Goal: Information Seeking & Learning: Learn about a topic

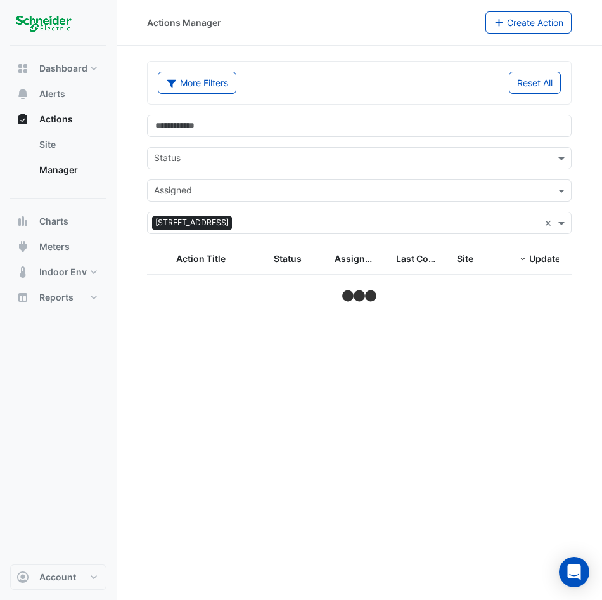
select select "**"
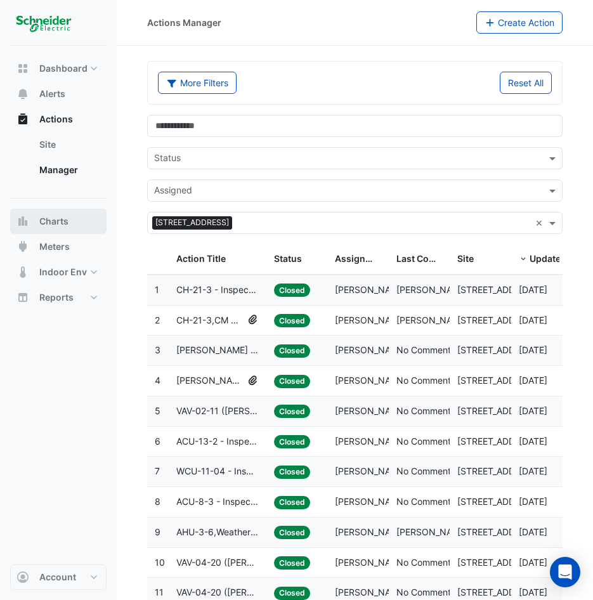
click at [72, 226] on button "Charts" at bounding box center [58, 221] width 96 height 25
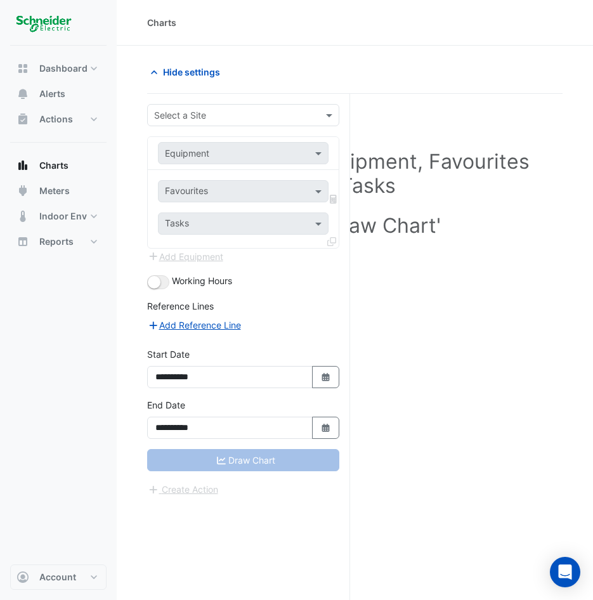
click at [200, 105] on div "Select a Site" at bounding box center [243, 115] width 192 height 22
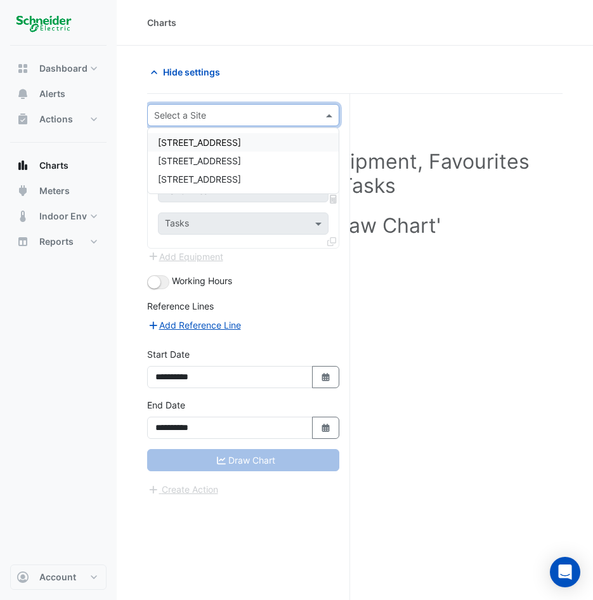
click at [187, 145] on span "[STREET_ADDRESS]" at bounding box center [199, 142] width 83 height 11
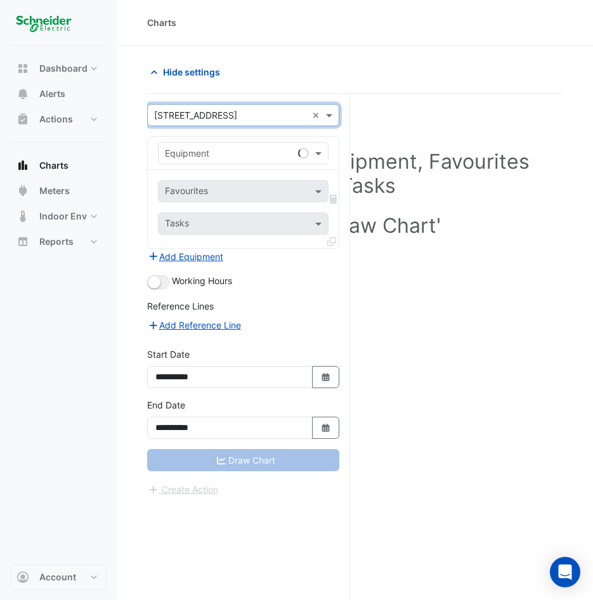
click at [237, 155] on input "text" at bounding box center [230, 153] width 131 height 13
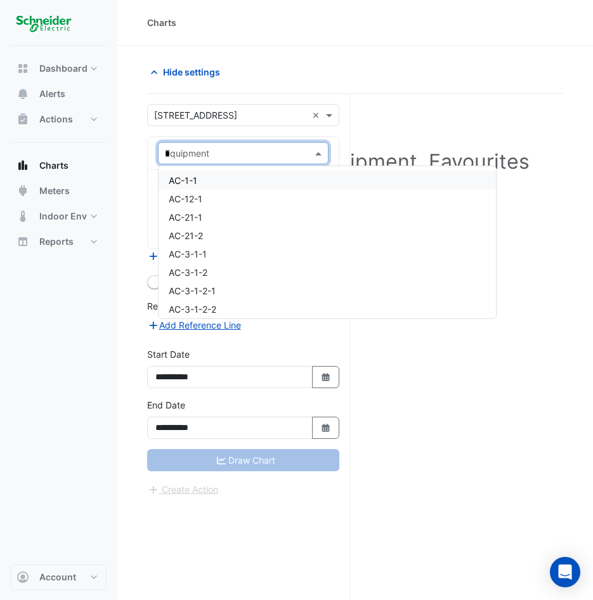
type input "**"
click at [233, 178] on div "CH-21-1" at bounding box center [283, 180] width 249 height 18
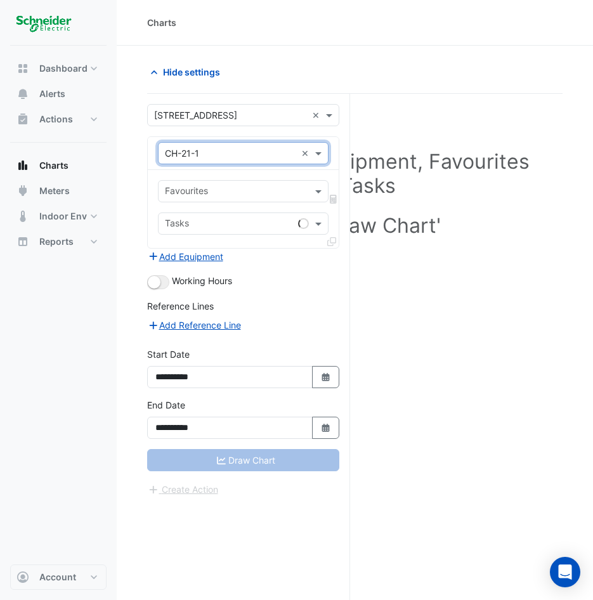
click at [204, 184] on div "Favourites" at bounding box center [185, 192] width 45 height 16
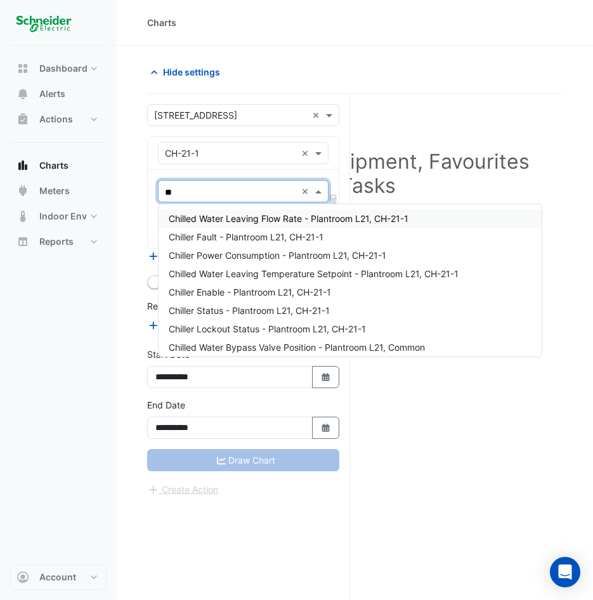
type input "*"
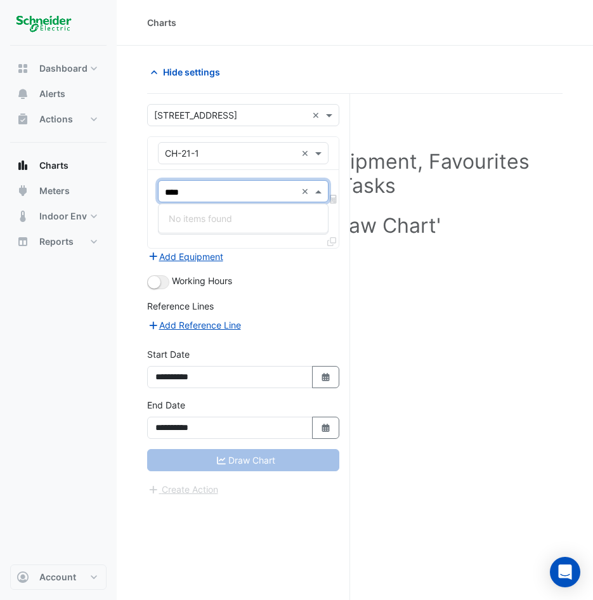
type input "****"
click at [398, 315] on div "Select a Site, Equipment, Favourites or Tasks Click 'Draw Chart'" at bounding box center [354, 371] width 415 height 554
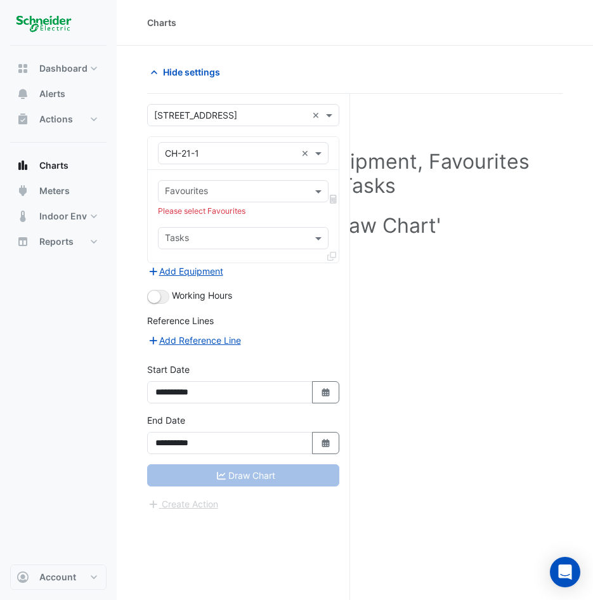
click at [217, 192] on input "text" at bounding box center [236, 192] width 142 height 13
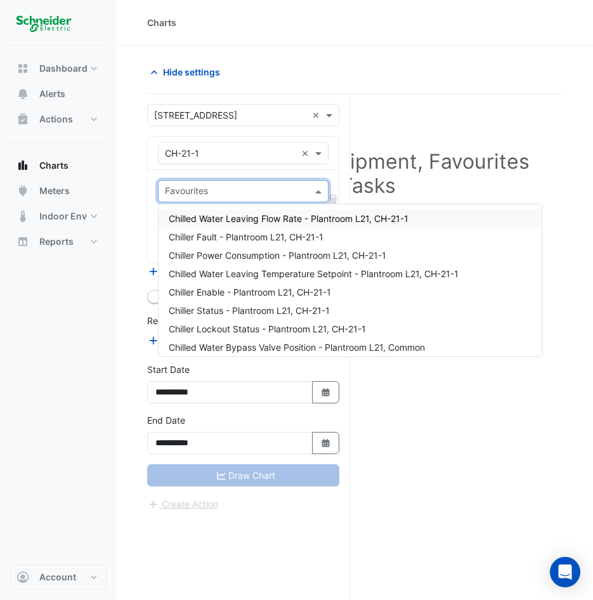
click at [292, 224] on div "Chilled Water Leaving Flow Rate - Plantroom L21, CH-21-1" at bounding box center [350, 218] width 383 height 18
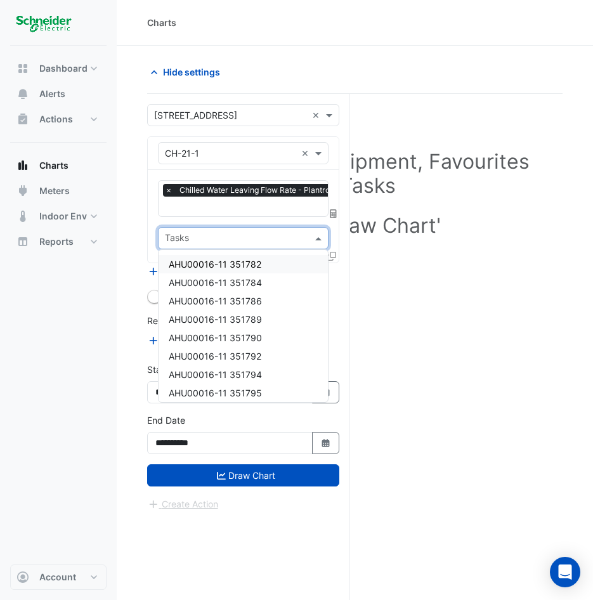
click at [209, 237] on input "text" at bounding box center [236, 239] width 142 height 13
click at [464, 341] on div "Select a Site, Equipment, Favourites or Tasks Click 'Draw Chart'" at bounding box center [354, 371] width 415 height 554
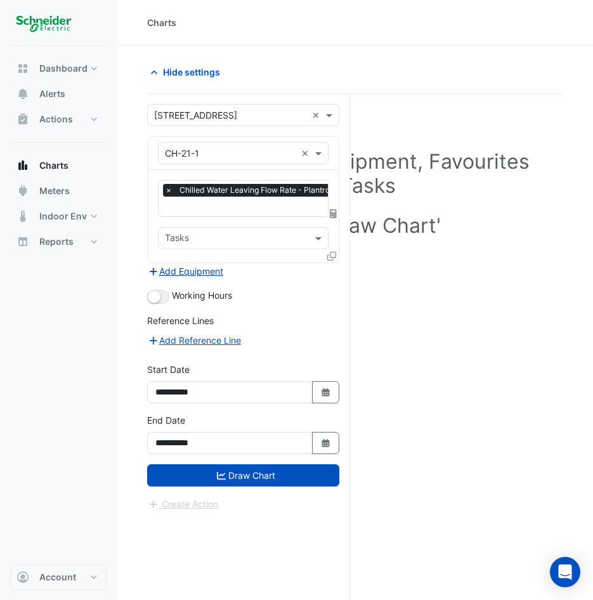
click at [169, 268] on button "Add Equipment" at bounding box center [185, 271] width 77 height 15
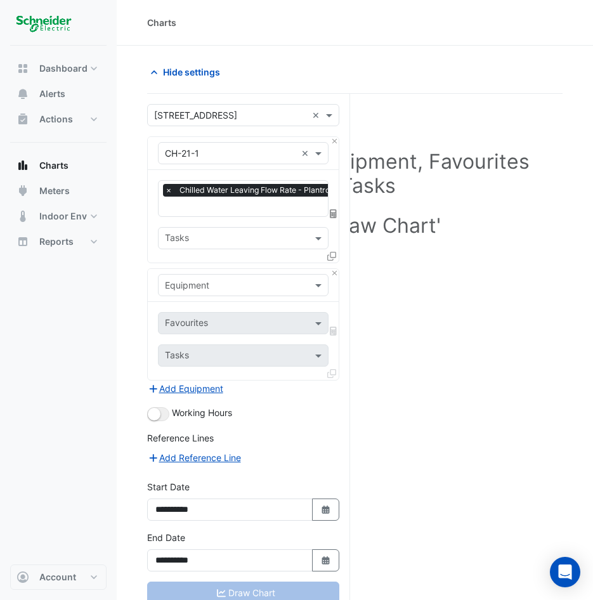
click at [219, 289] on input "text" at bounding box center [230, 285] width 131 height 13
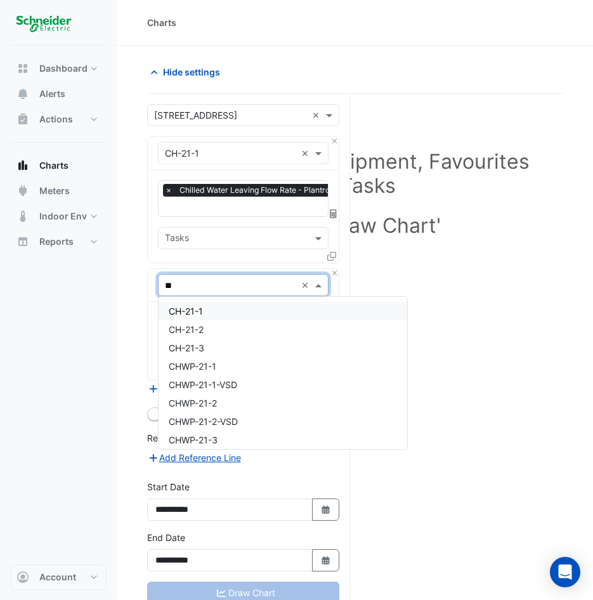
type input "***"
click at [216, 329] on div "CH-21-2" at bounding box center [243, 329] width 169 height 18
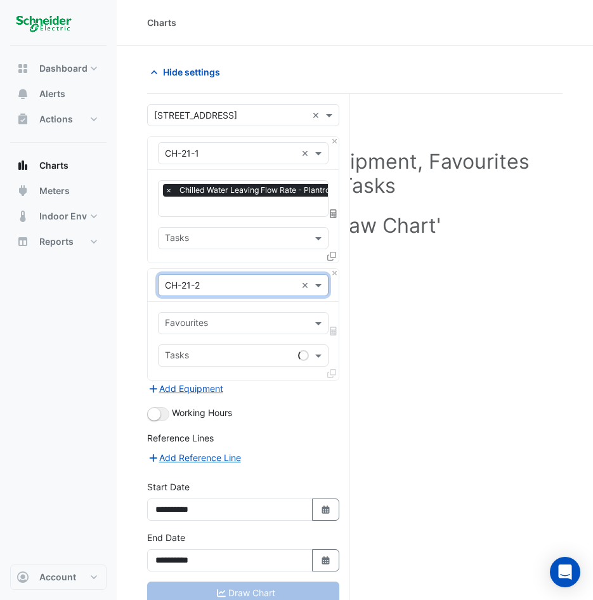
click at [217, 328] on input "text" at bounding box center [236, 324] width 142 height 13
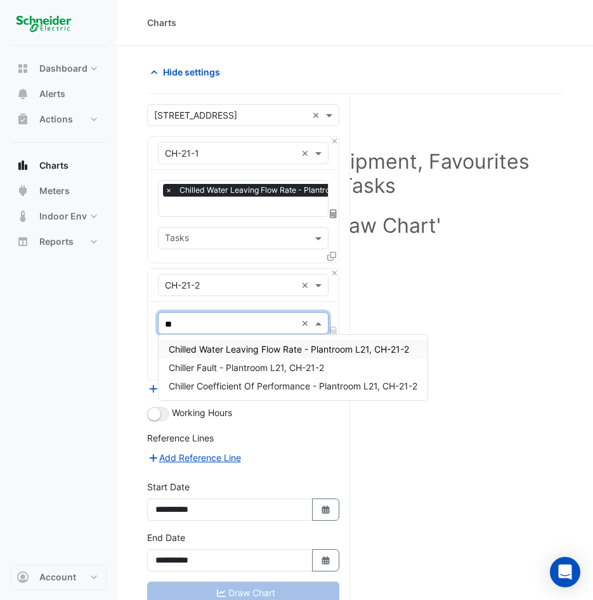
type input "***"
click at [222, 358] on div "Chilled Water Leaving Flow Rate - Plantroom L21, CH-21-2" at bounding box center [289, 349] width 261 height 18
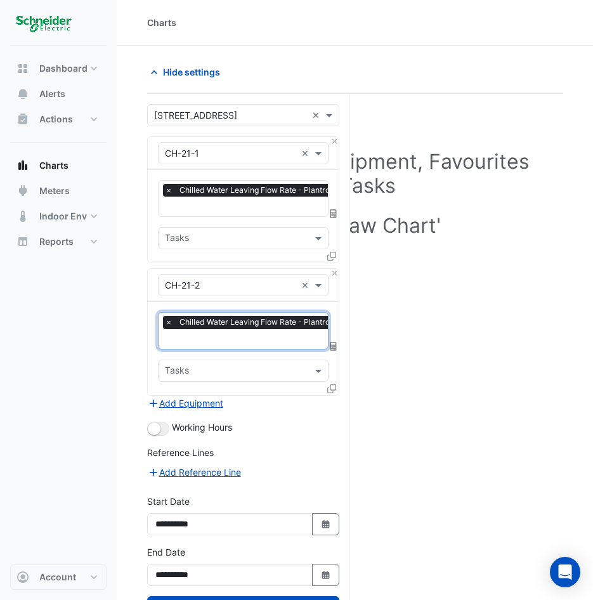
click at [205, 410] on form "× [STREET_ADDRESS] × × CH-21-1 × × Chilled Water Leaving Flow Rate - Plantroom …" at bounding box center [243, 374] width 192 height 540
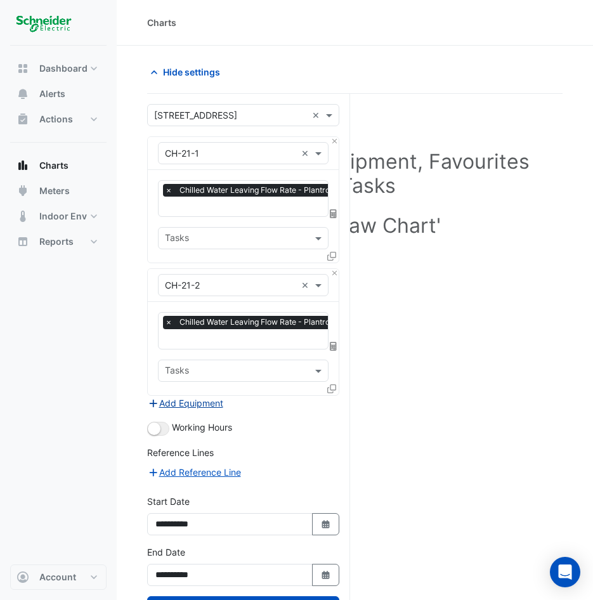
click at [197, 401] on button "Add Equipment" at bounding box center [185, 403] width 77 height 15
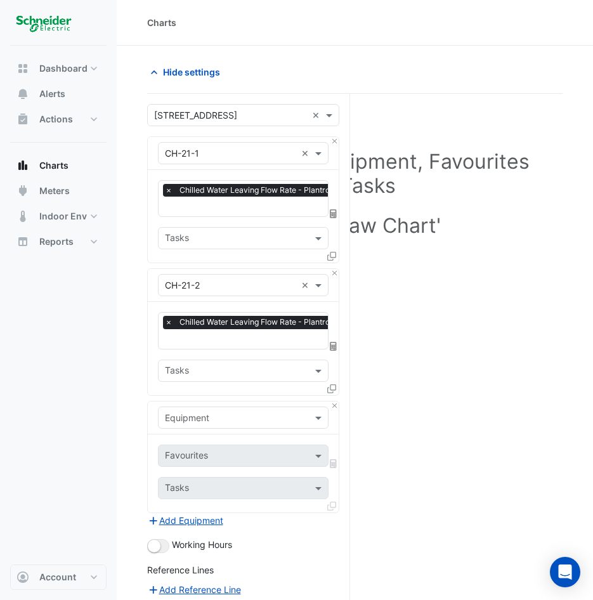
click at [197, 418] on input "text" at bounding box center [230, 418] width 131 height 13
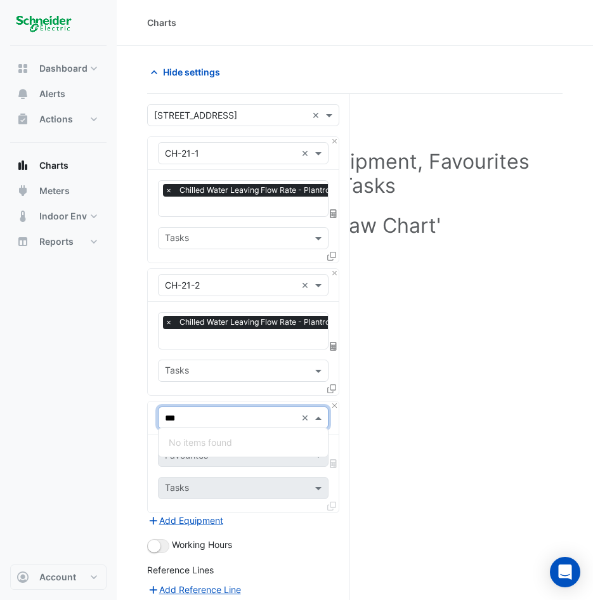
type input "**"
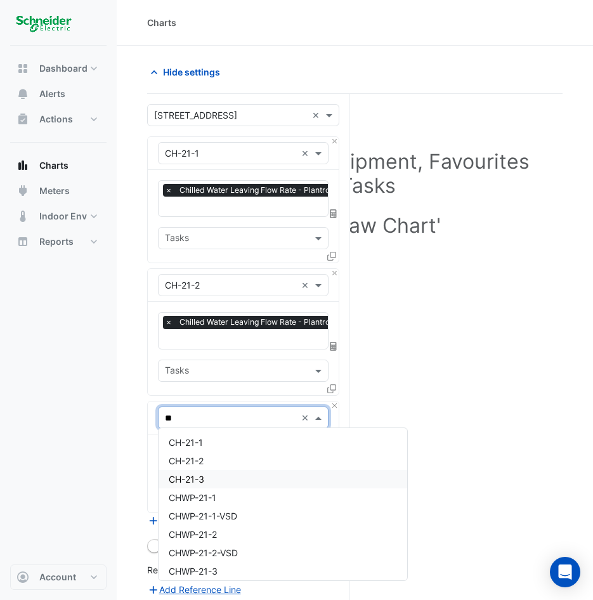
click at [207, 484] on div "CH-21-3" at bounding box center [283, 479] width 249 height 18
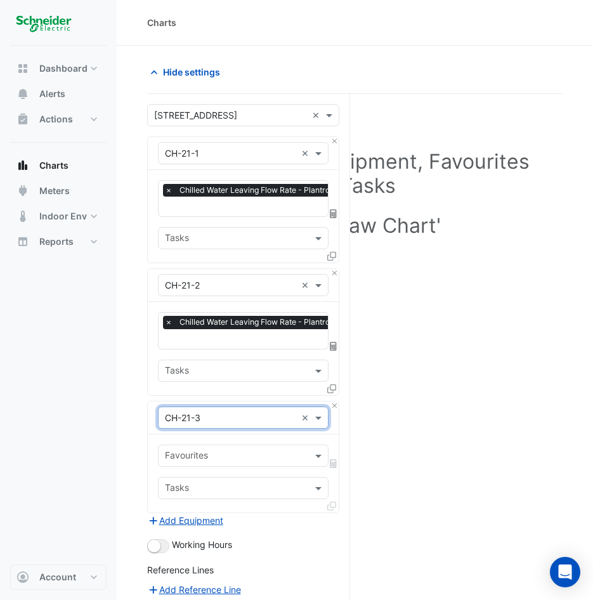
click at [219, 484] on input "text" at bounding box center [236, 489] width 142 height 13
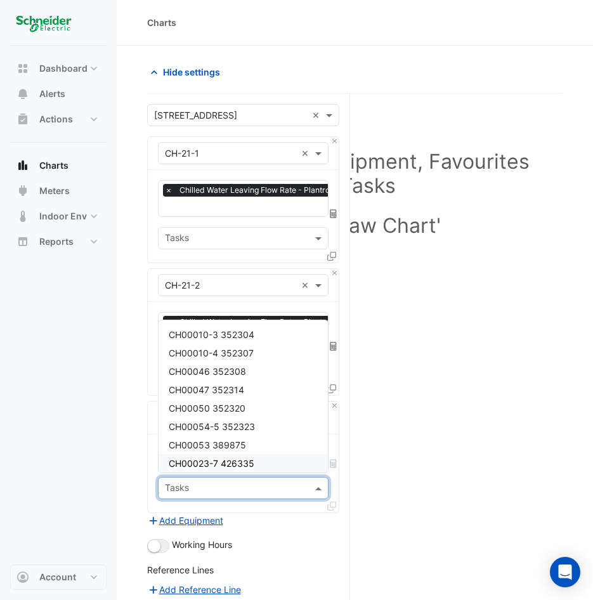
click at [458, 473] on div "Select a Site, Equipment, Favourites or Tasks Click 'Draw Chart'" at bounding box center [354, 432] width 415 height 677
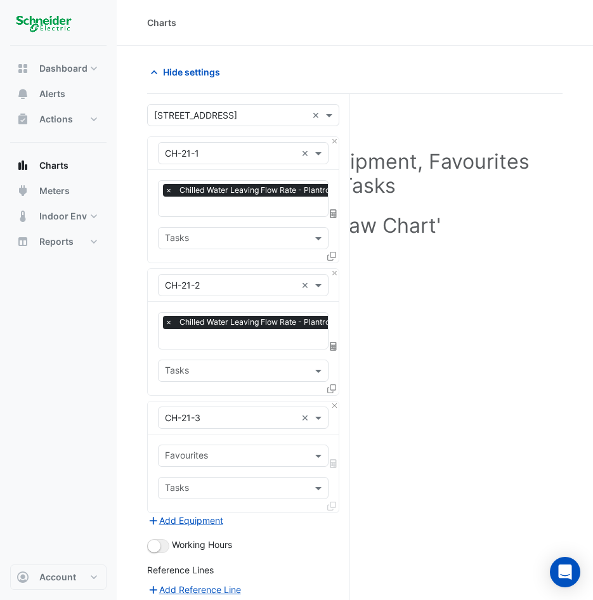
click at [221, 446] on div "Favourites" at bounding box center [233, 456] width 148 height 20
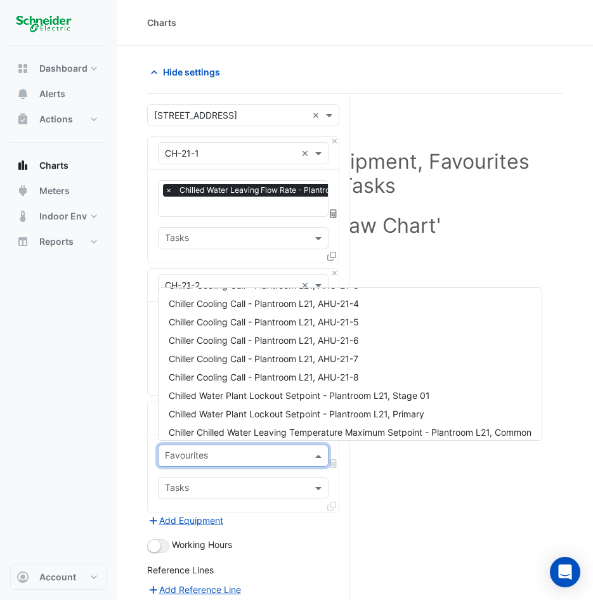
scroll to position [351, 0]
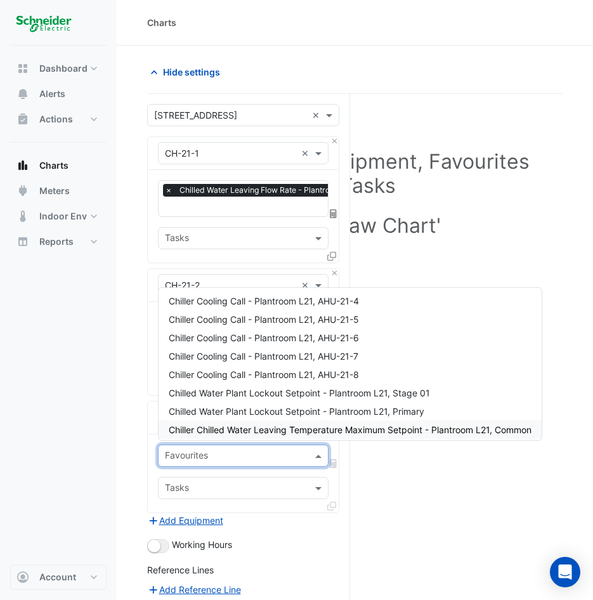
click at [398, 484] on div "Select a Site, Equipment, Favourites or Tasks Click 'Draw Chart'" at bounding box center [354, 432] width 415 height 677
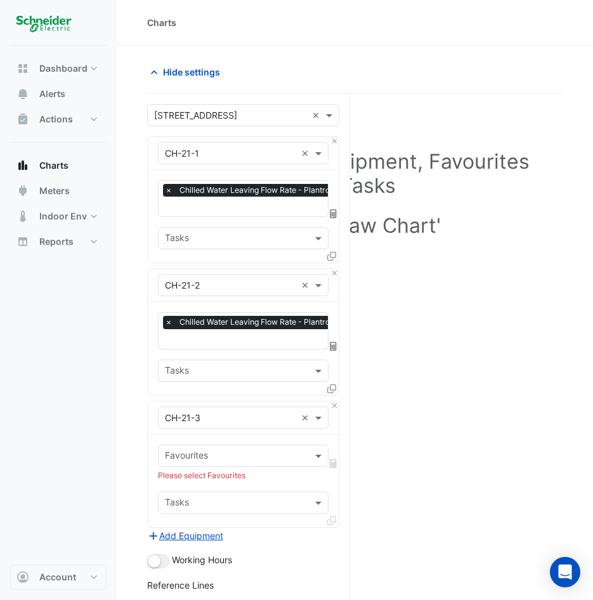
click at [225, 297] on div "× CH-21-2 ×" at bounding box center [243, 285] width 191 height 33
click at [221, 289] on input "text" at bounding box center [230, 285] width 131 height 13
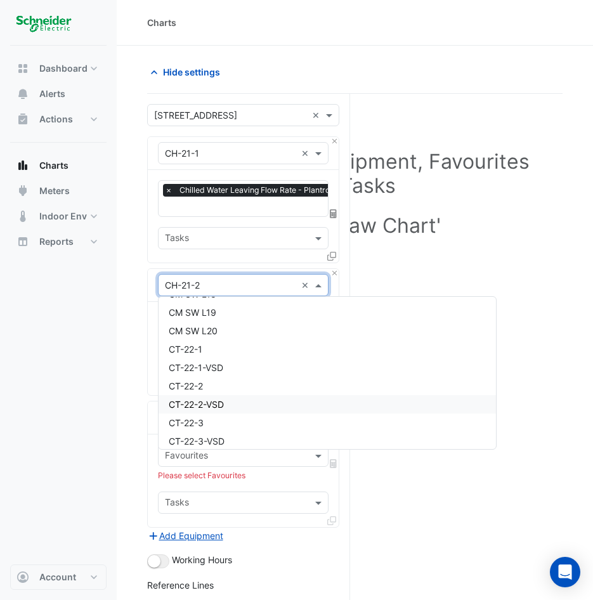
scroll to position [3731, 0]
click at [194, 342] on div "CT-22-1" at bounding box center [327, 350] width 337 height 18
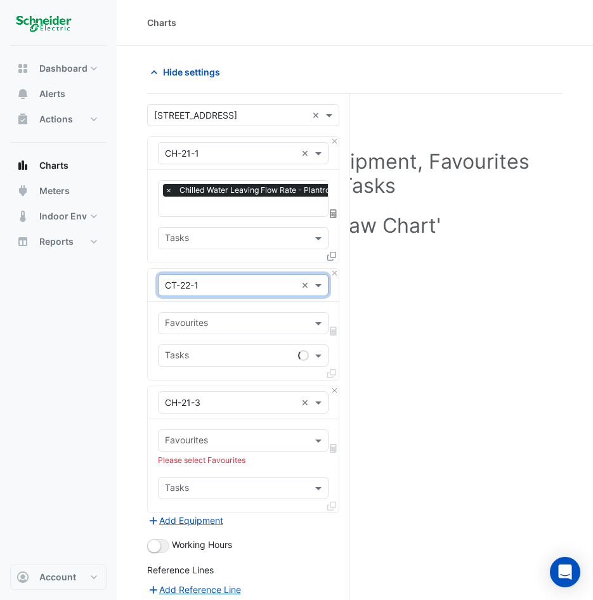
click at [218, 315] on div "Favourites" at bounding box center [233, 323] width 148 height 20
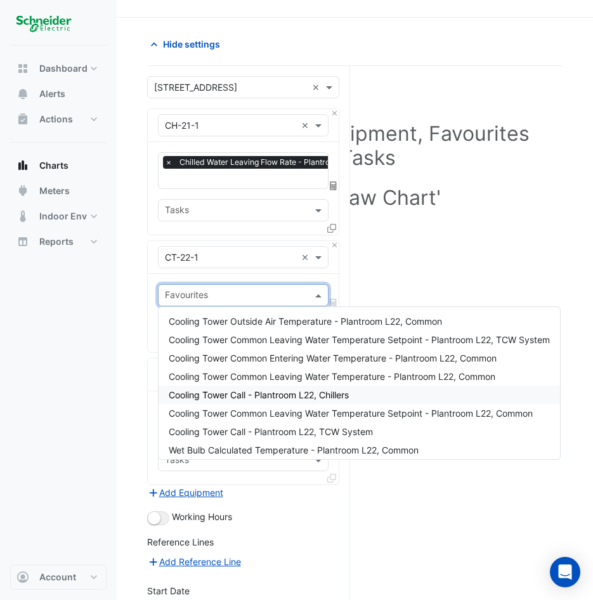
scroll to position [0, 0]
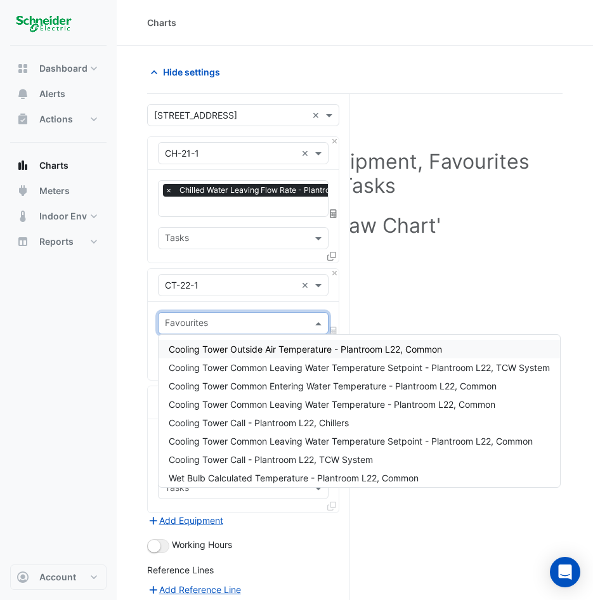
click at [207, 283] on input "text" at bounding box center [230, 285] width 131 height 13
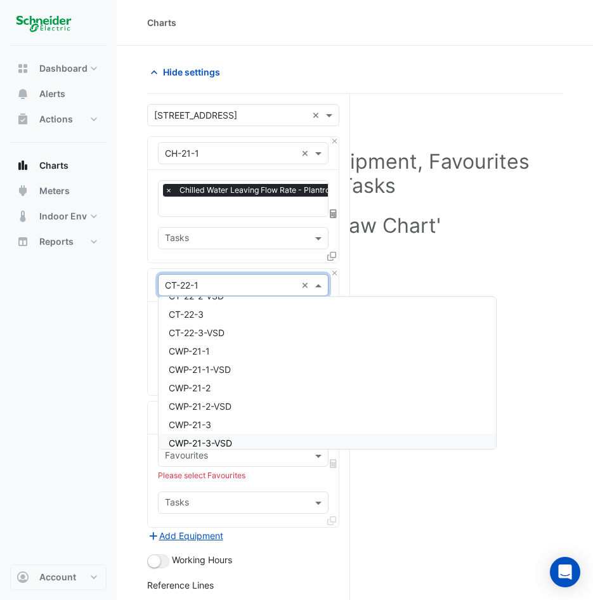
scroll to position [3836, 0]
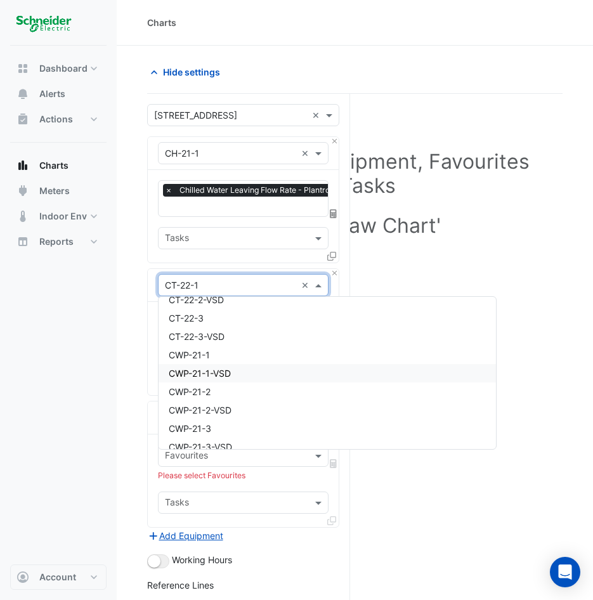
click at [229, 379] on div "CWP-21-1-VSD" at bounding box center [327, 373] width 337 height 18
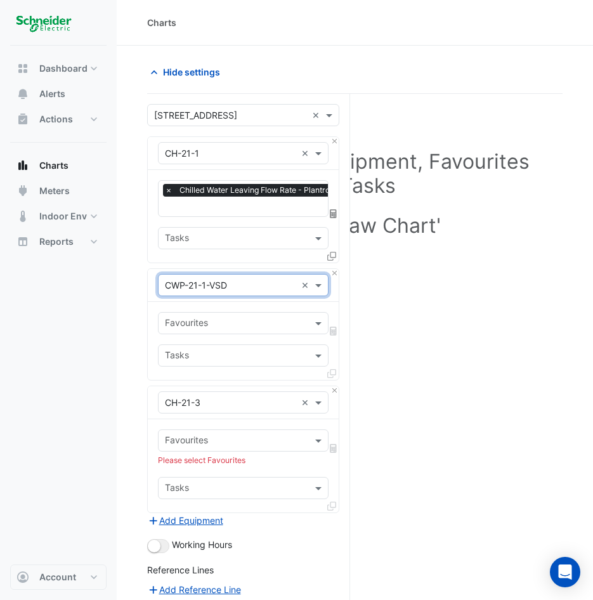
click at [211, 319] on input "text" at bounding box center [236, 324] width 142 height 13
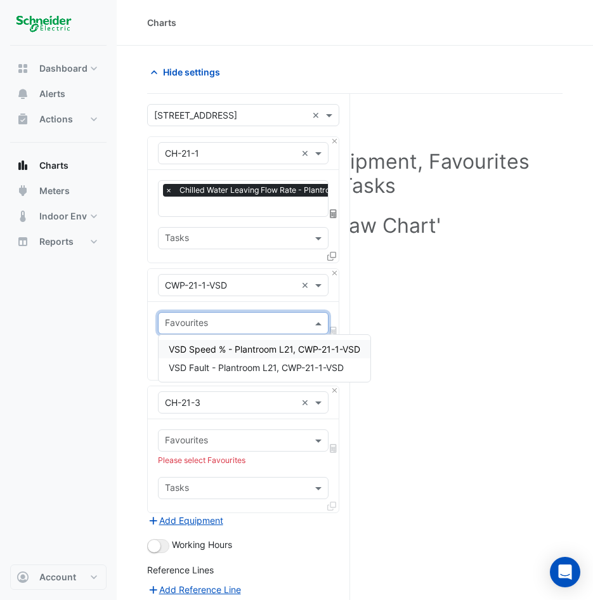
click at [205, 323] on input "text" at bounding box center [236, 324] width 142 height 13
click at [226, 289] on input "text" at bounding box center [230, 285] width 131 height 13
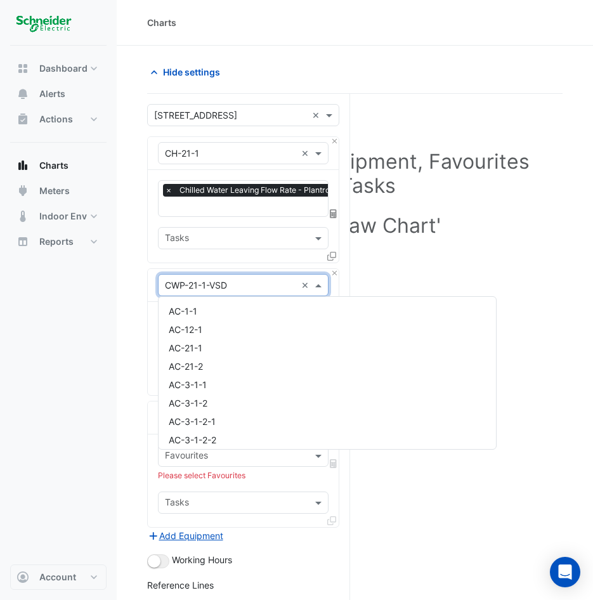
scroll to position [3903, 0]
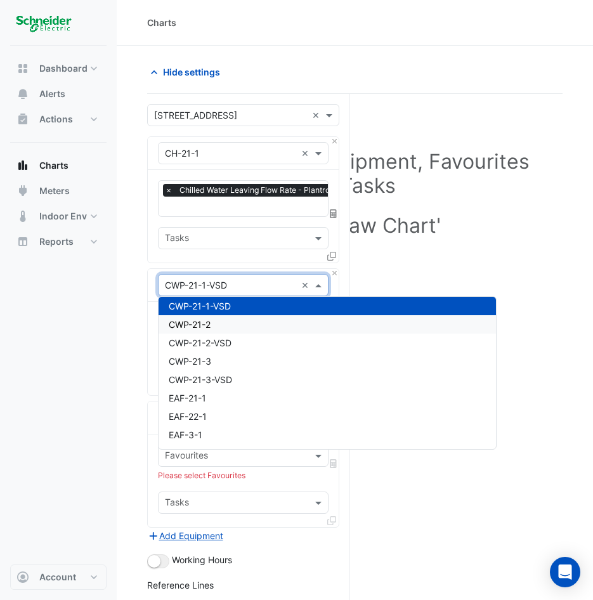
click at [216, 332] on div "CWP-21-2" at bounding box center [327, 324] width 337 height 18
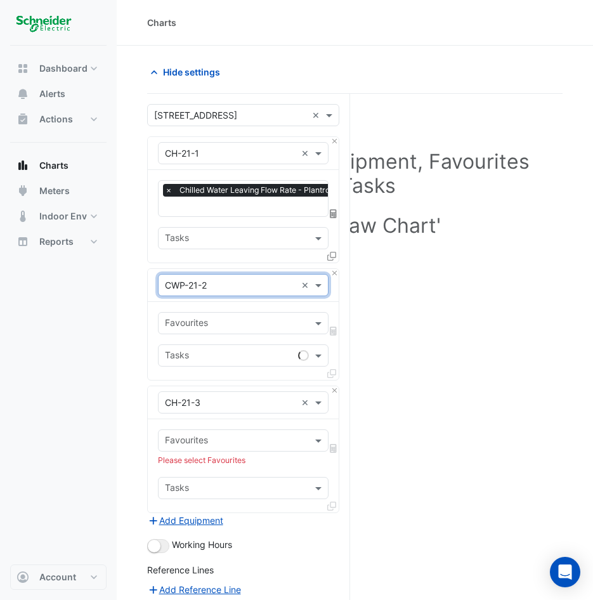
click at [216, 323] on input "text" at bounding box center [236, 324] width 142 height 13
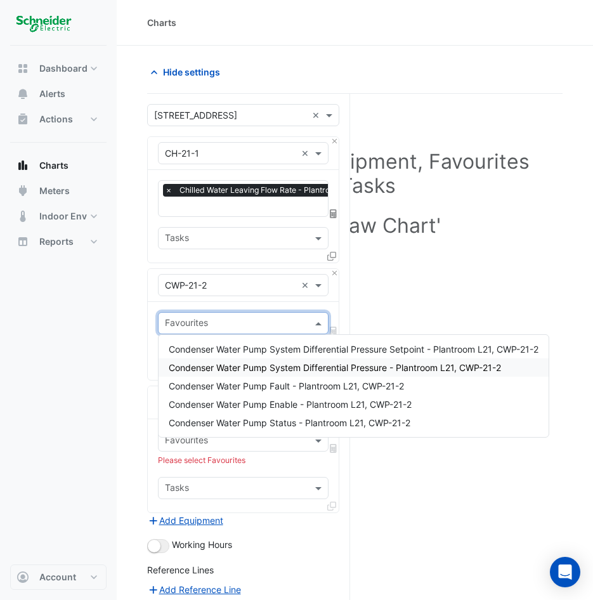
click at [377, 376] on div "Condenser Water Pump System Differential Pressure - Plantroom L21, CWP-21-2" at bounding box center [354, 367] width 390 height 18
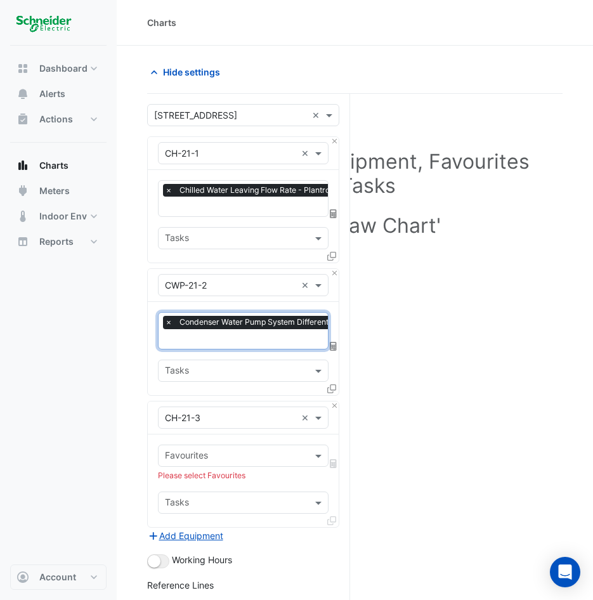
click at [204, 148] on input "text" at bounding box center [230, 153] width 131 height 13
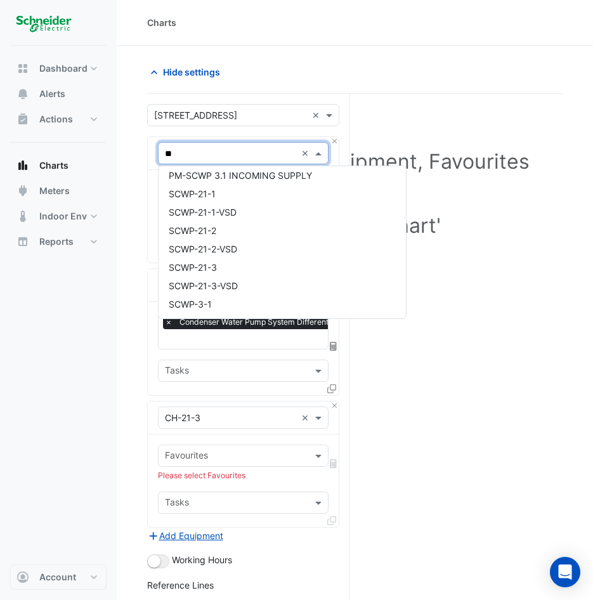
scroll to position [244, 0]
type input "***"
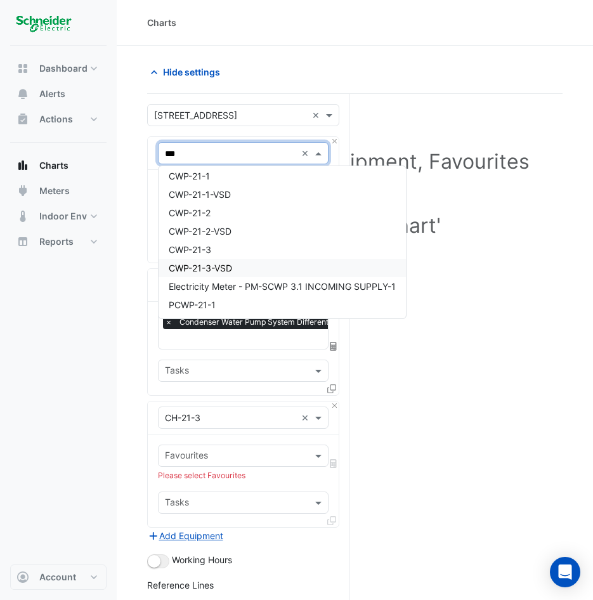
scroll to position [0, 0]
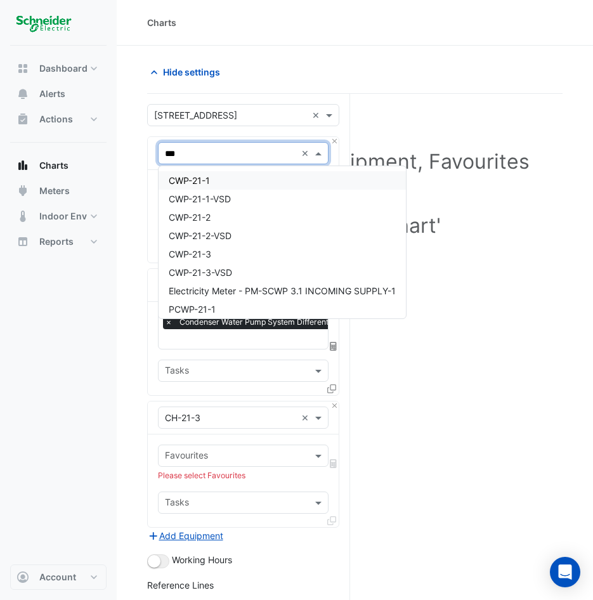
click at [229, 183] on div "CWP-21-1" at bounding box center [282, 180] width 247 height 18
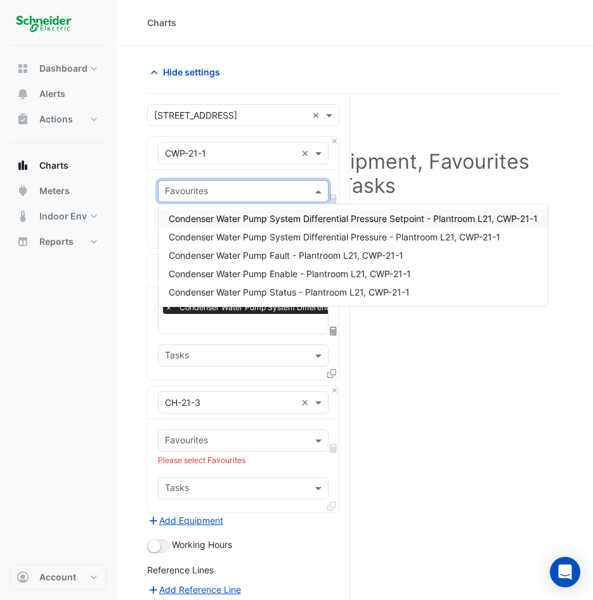
click at [218, 191] on input "text" at bounding box center [236, 192] width 142 height 13
type input "***"
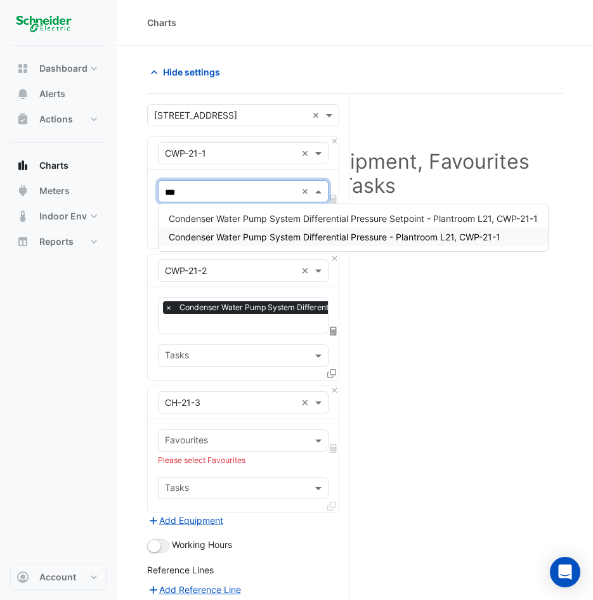
click at [218, 234] on span "Condenser Water Pump System Differential Pressure - Plantroom L21, CWP-21-1" at bounding box center [335, 236] width 332 height 11
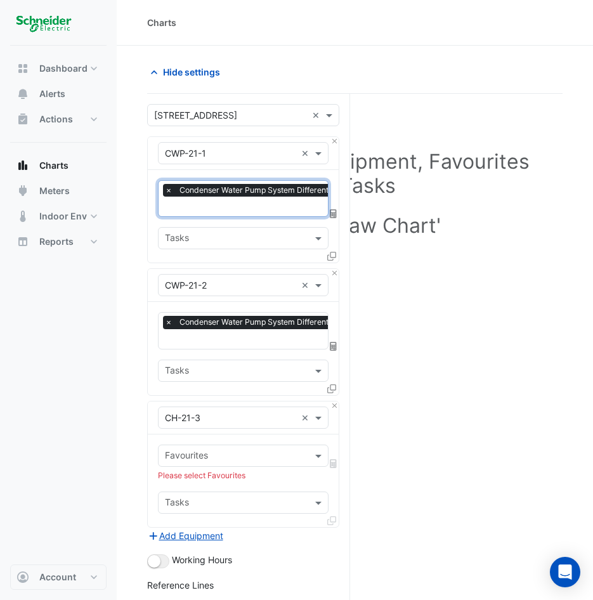
click at [209, 413] on input "text" at bounding box center [230, 418] width 131 height 13
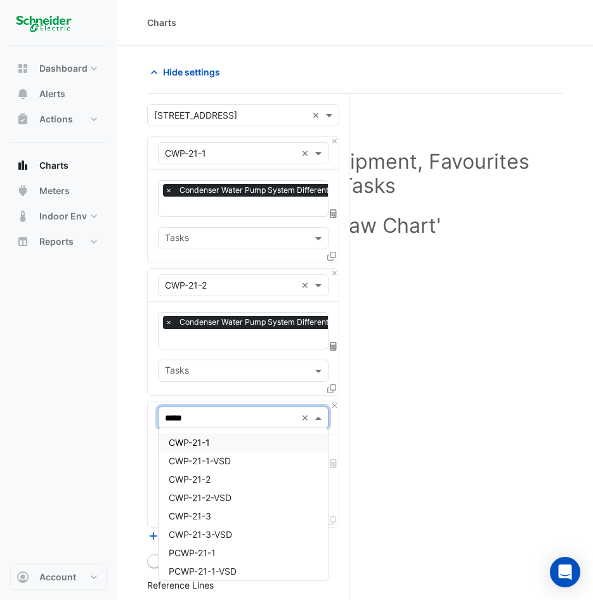
type input "******"
click at [223, 521] on div "CWP-21-3" at bounding box center [243, 516] width 169 height 18
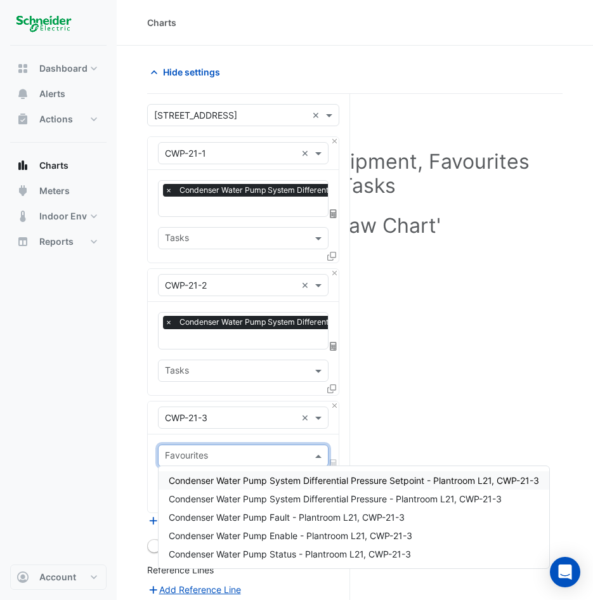
click at [212, 460] on input "text" at bounding box center [236, 456] width 142 height 13
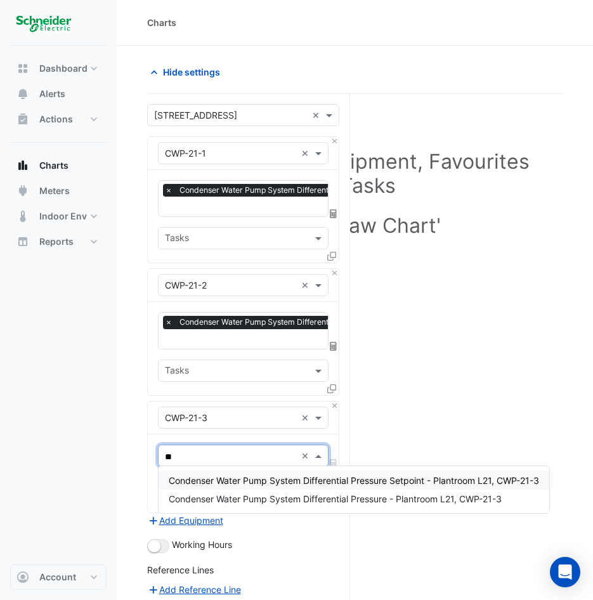
type input "***"
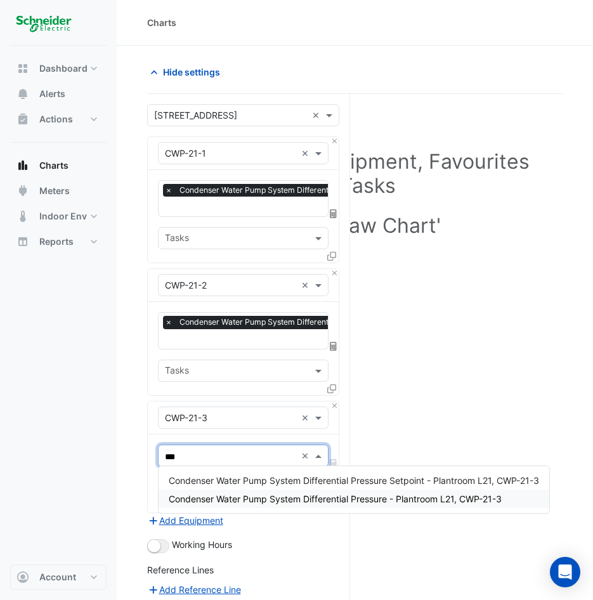
click at [240, 491] on div "Condenser Water Pump System Differential Pressure - Plantroom L21, CWP-21-3" at bounding box center [354, 499] width 391 height 18
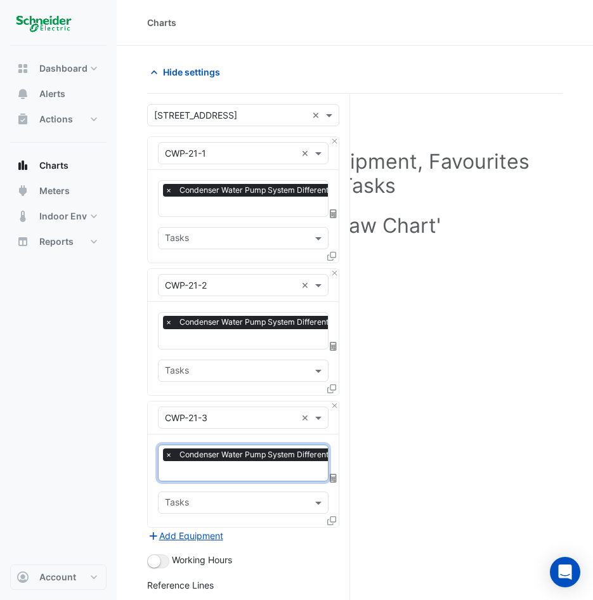
scroll to position [182, 0]
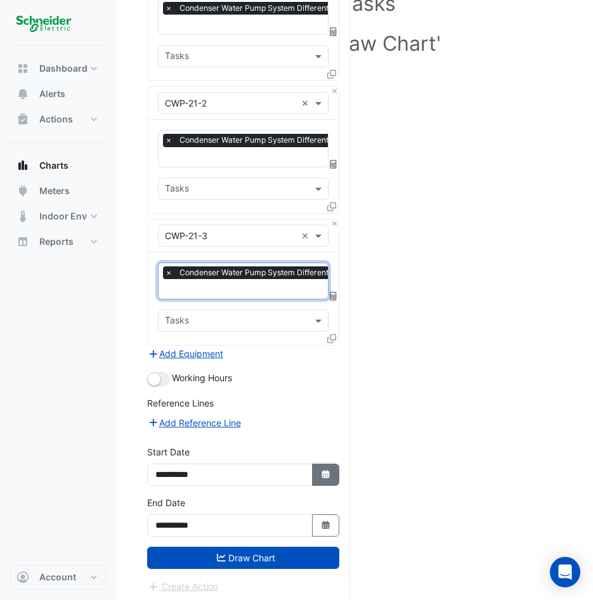
click at [316, 477] on button "Select Date" at bounding box center [326, 475] width 28 height 22
select select "**"
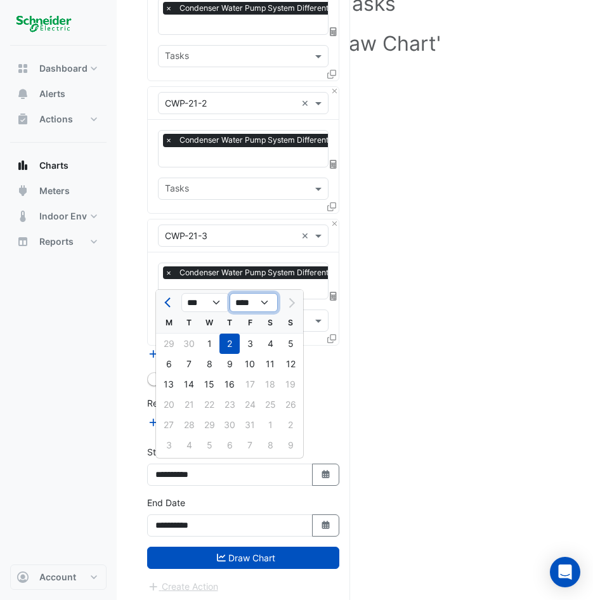
click at [256, 307] on select "**** **** **** **** **** **** **** **** **** **** ****" at bounding box center [254, 302] width 48 height 19
select select "****"
click at [230, 293] on select "**** **** **** **** **** **** **** **** **** **** ****" at bounding box center [254, 302] width 48 height 19
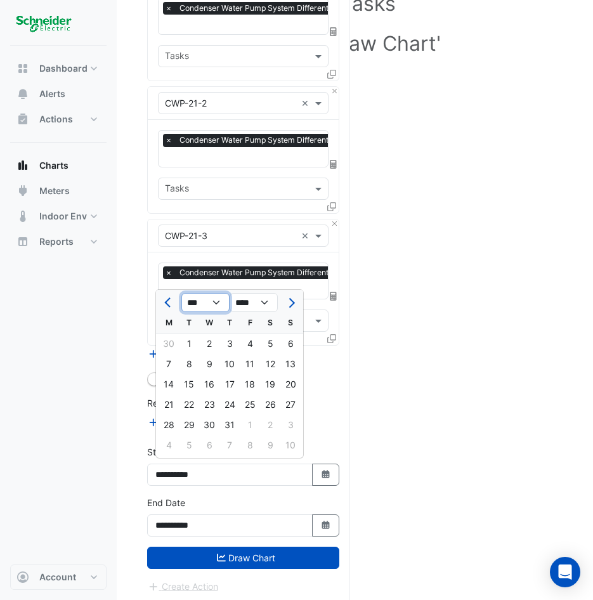
click at [215, 301] on select "*** *** *** *** *** *** *** *** *** *** *** ***" at bounding box center [205, 302] width 48 height 19
select select "*"
click at [181, 293] on select "*** *** *** *** *** *** *** *** *** *** *** ***" at bounding box center [205, 302] width 48 height 19
click at [167, 341] on div "1" at bounding box center [169, 344] width 20 height 20
type input "**********"
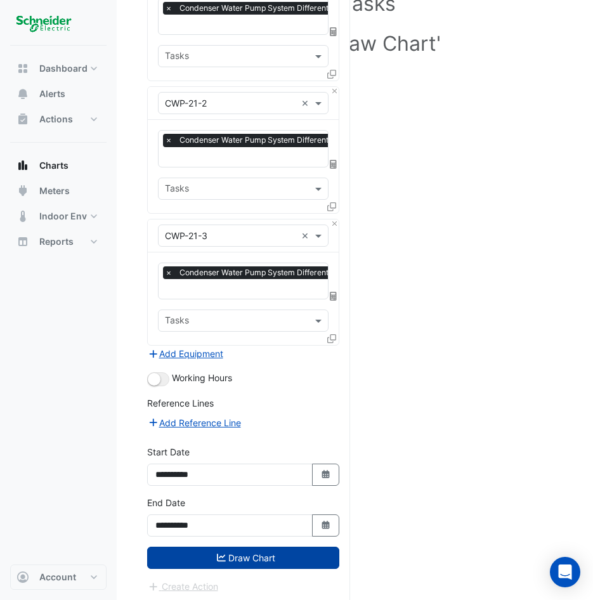
click at [285, 554] on button "Draw Chart" at bounding box center [243, 558] width 192 height 22
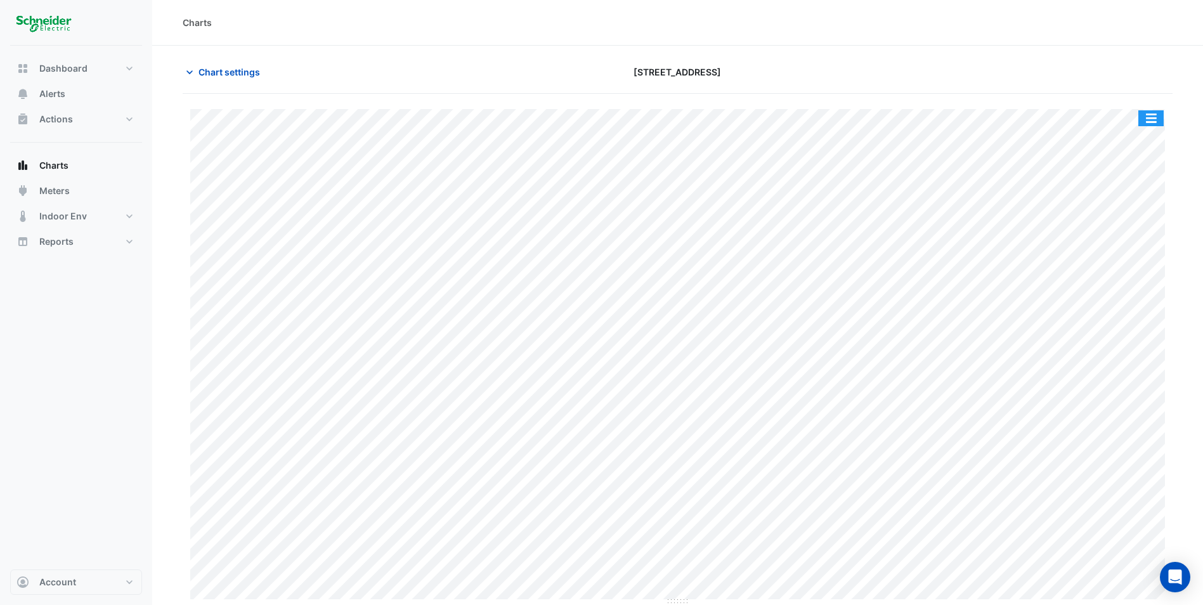
click at [602, 114] on button "button" at bounding box center [1150, 118] width 25 height 16
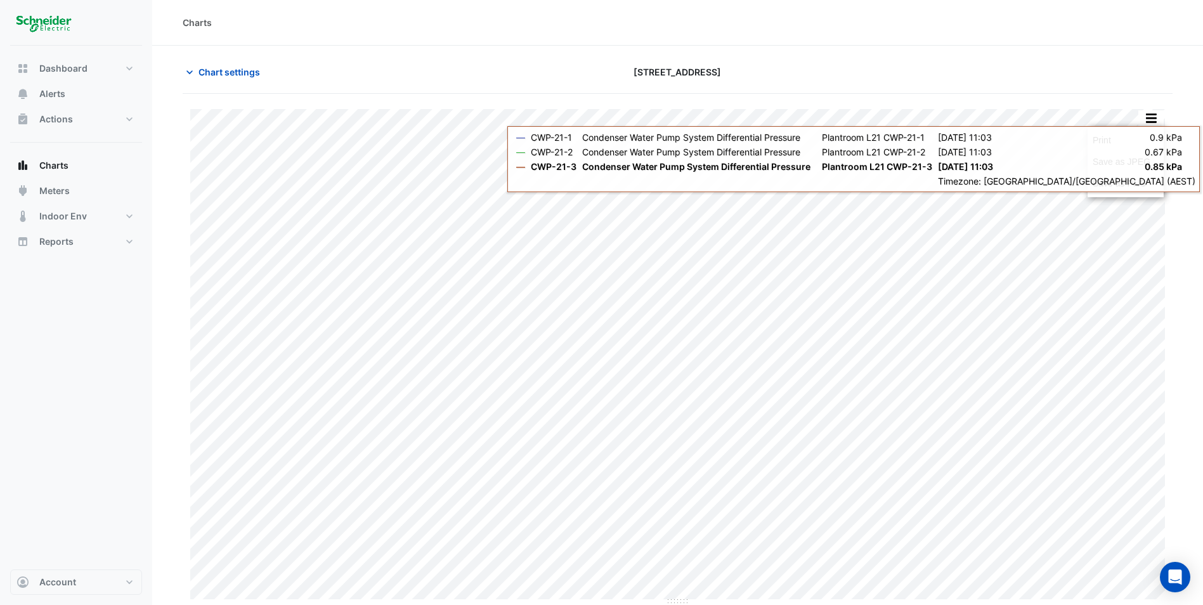
click at [602, 88] on div "Chart settings [STREET_ADDRESS]" at bounding box center [678, 77] width 990 height 33
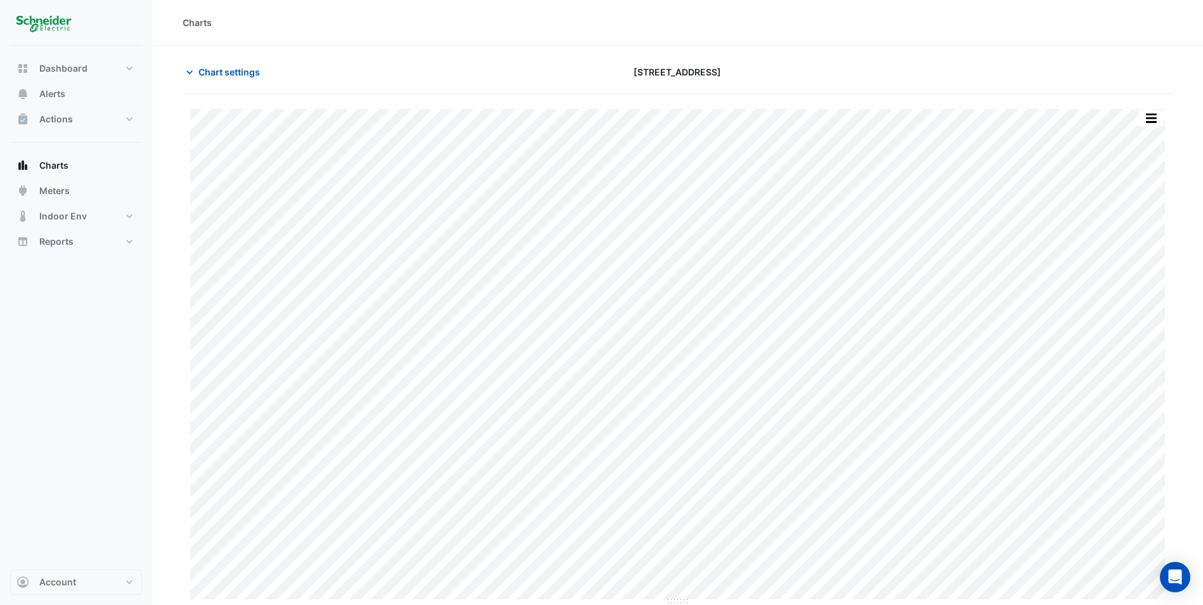
click at [602, 125] on div "Print Save as JPEG Save as PNG" at bounding box center [1151, 118] width 27 height 17
click at [602, 124] on button "button" at bounding box center [1150, 118] width 25 height 16
click at [602, 119] on button "button" at bounding box center [1150, 118] width 25 height 16
click at [602, 114] on button "button" at bounding box center [1150, 118] width 25 height 16
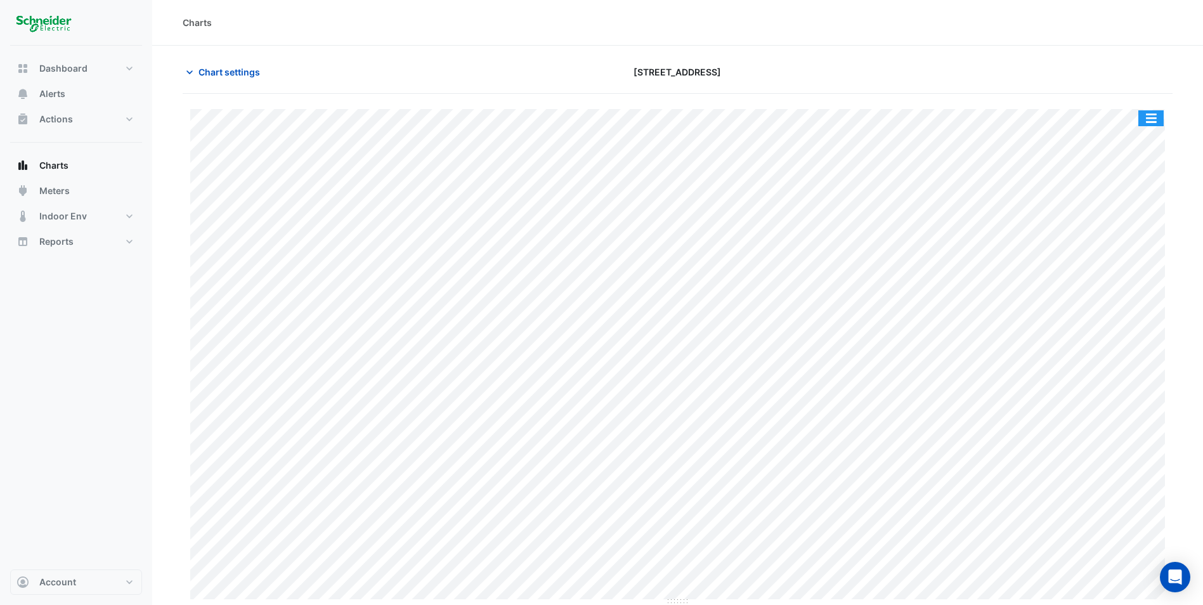
click at [602, 114] on button "button" at bounding box center [1150, 118] width 25 height 16
click at [602, 97] on div "Print Save as JPEG Save as PNG — CWP-21-1 Condenser Water Pump System Different…" at bounding box center [678, 440] width 990 height 692
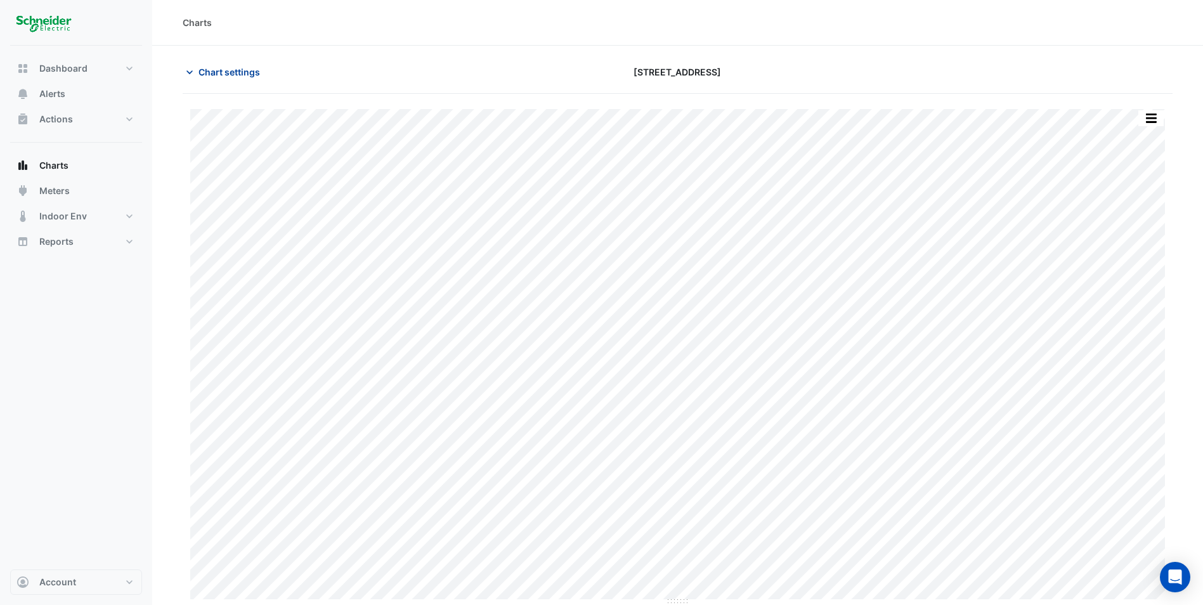
click at [221, 66] on span "Chart settings" at bounding box center [229, 71] width 62 height 13
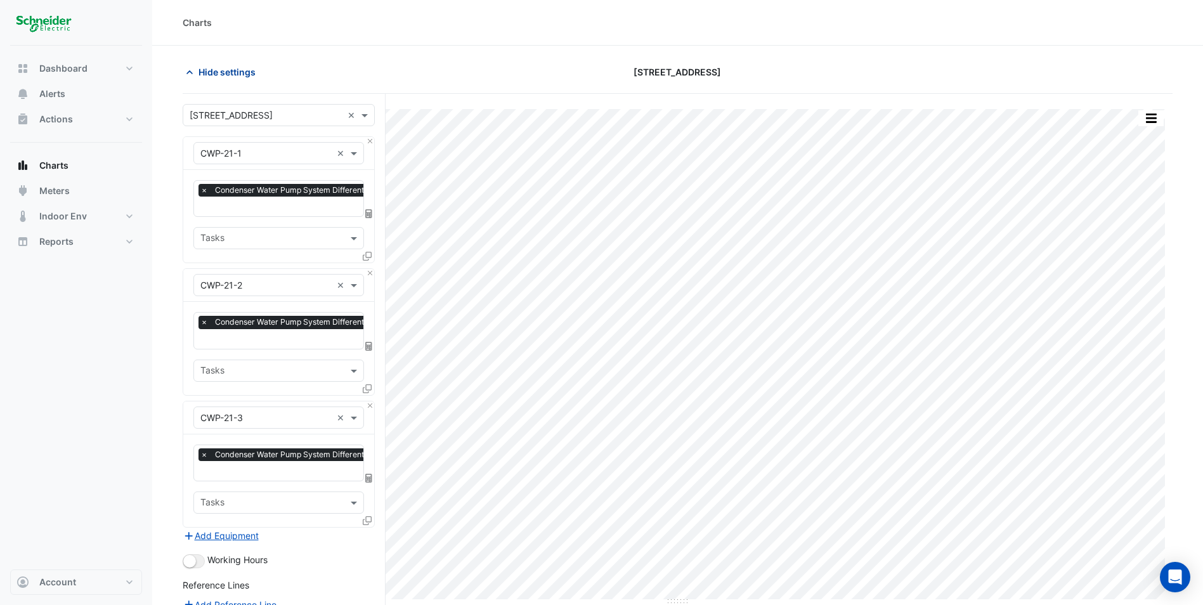
click at [221, 66] on span "Hide settings" at bounding box center [226, 71] width 57 height 13
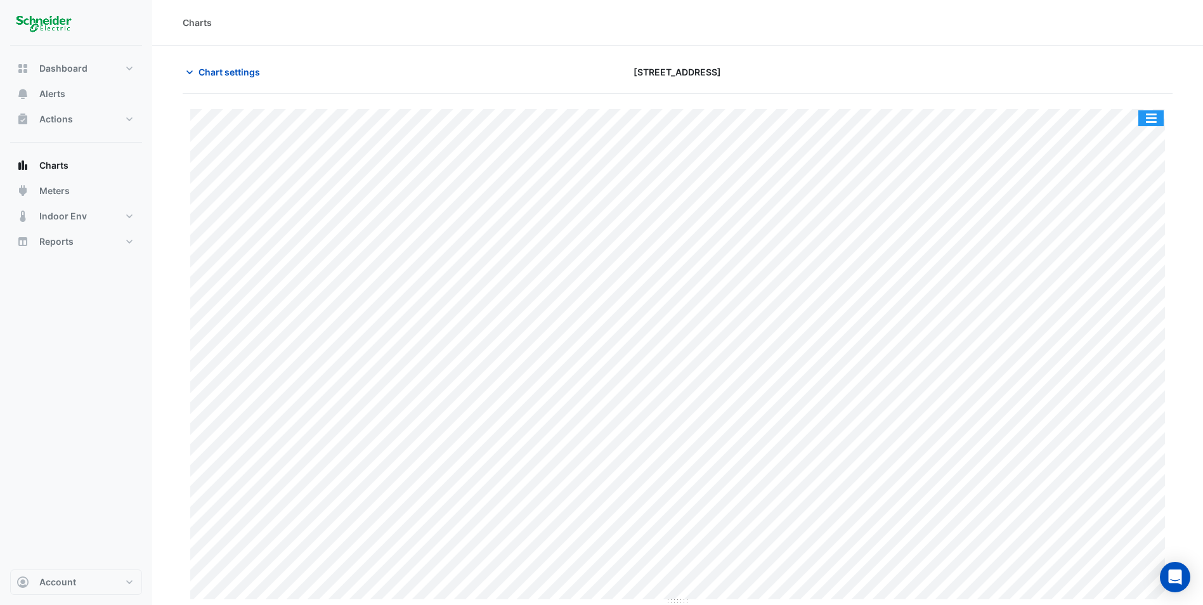
click at [602, 115] on button "button" at bounding box center [1150, 118] width 25 height 16
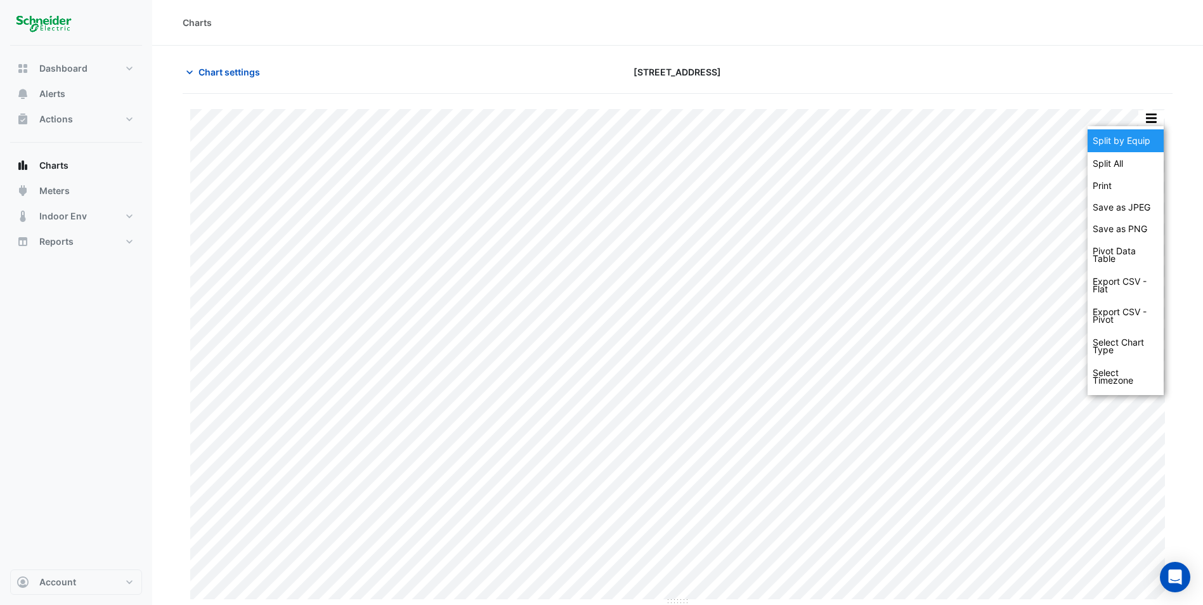
click at [602, 135] on div "Split by Equip" at bounding box center [1125, 140] width 76 height 23
